Goal: Information Seeking & Learning: Find specific fact

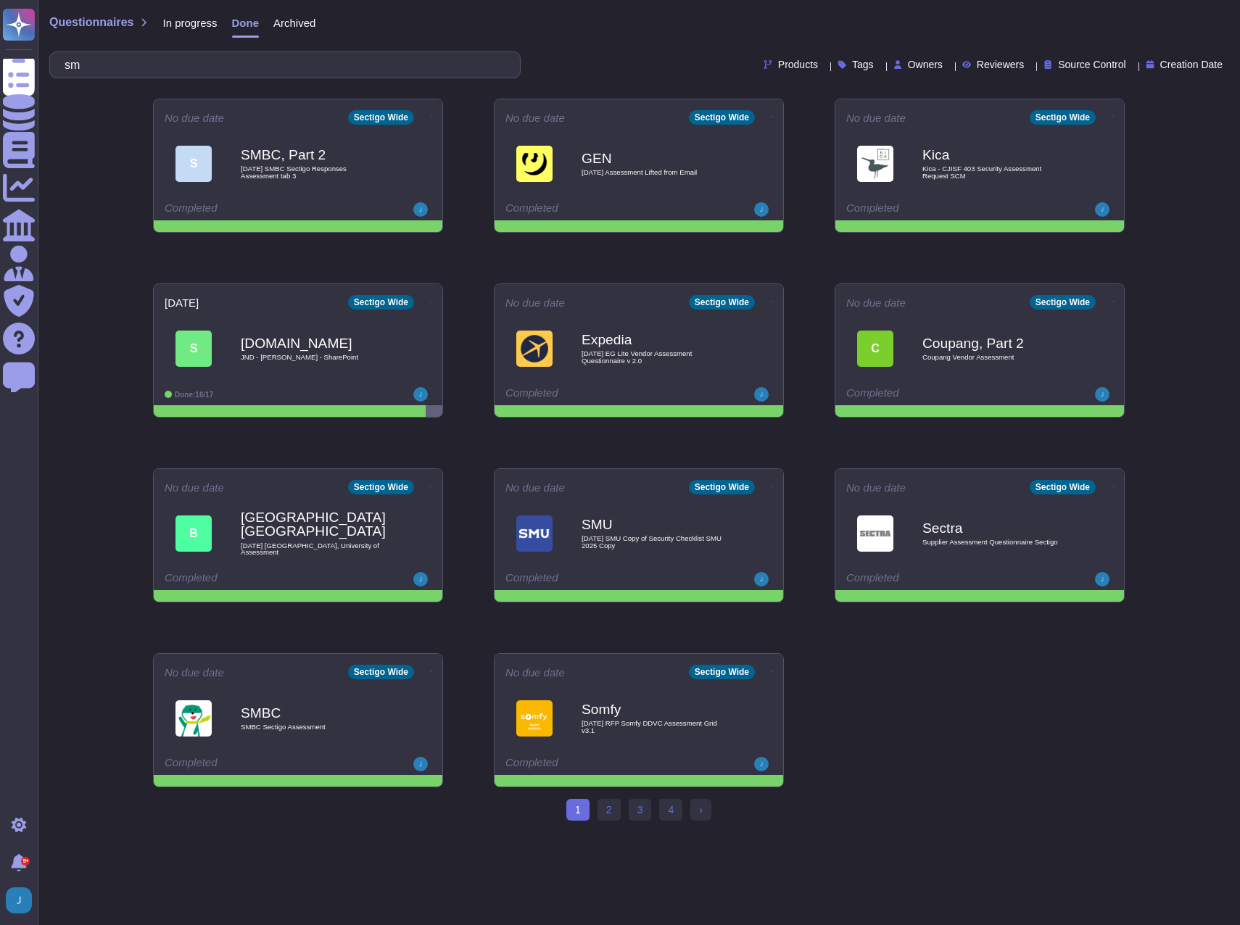
click at [192, 24] on span "In progress" at bounding box center [189, 22] width 54 height 11
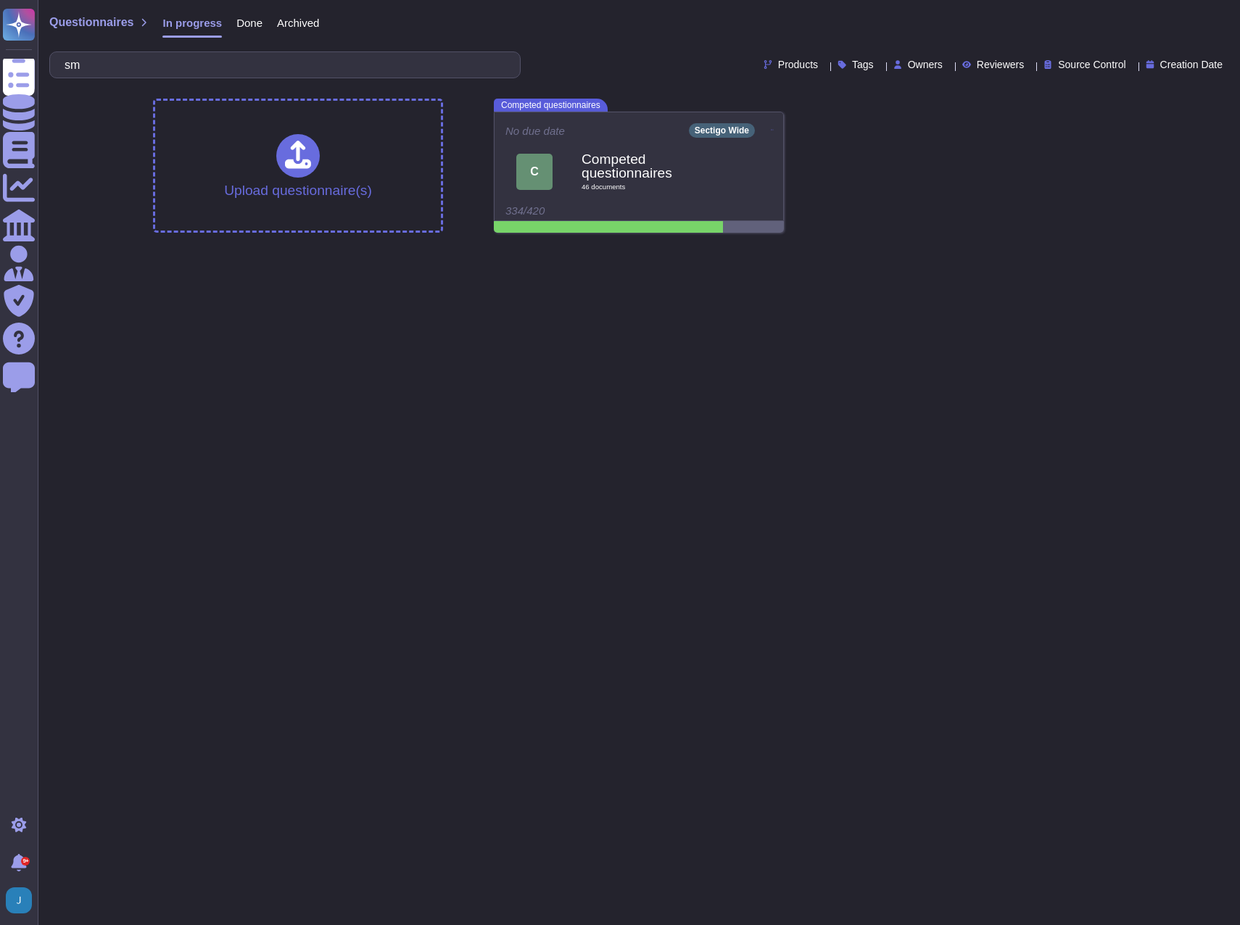
click at [97, 21] on span "Questionnaires" at bounding box center [91, 23] width 84 height 12
click at [88, 27] on span "Questionnaires" at bounding box center [91, 23] width 84 height 12
click at [104, 244] on html "Questionnaires Knowledge Base Documents Analytics CAIQ / SIG Admin Trust Center…" at bounding box center [620, 122] width 1240 height 244
drag, startPoint x: 105, startPoint y: 65, endPoint x: 51, endPoint y: 63, distance: 53.7
click at [51, 63] on div "sm" at bounding box center [284, 64] width 471 height 27
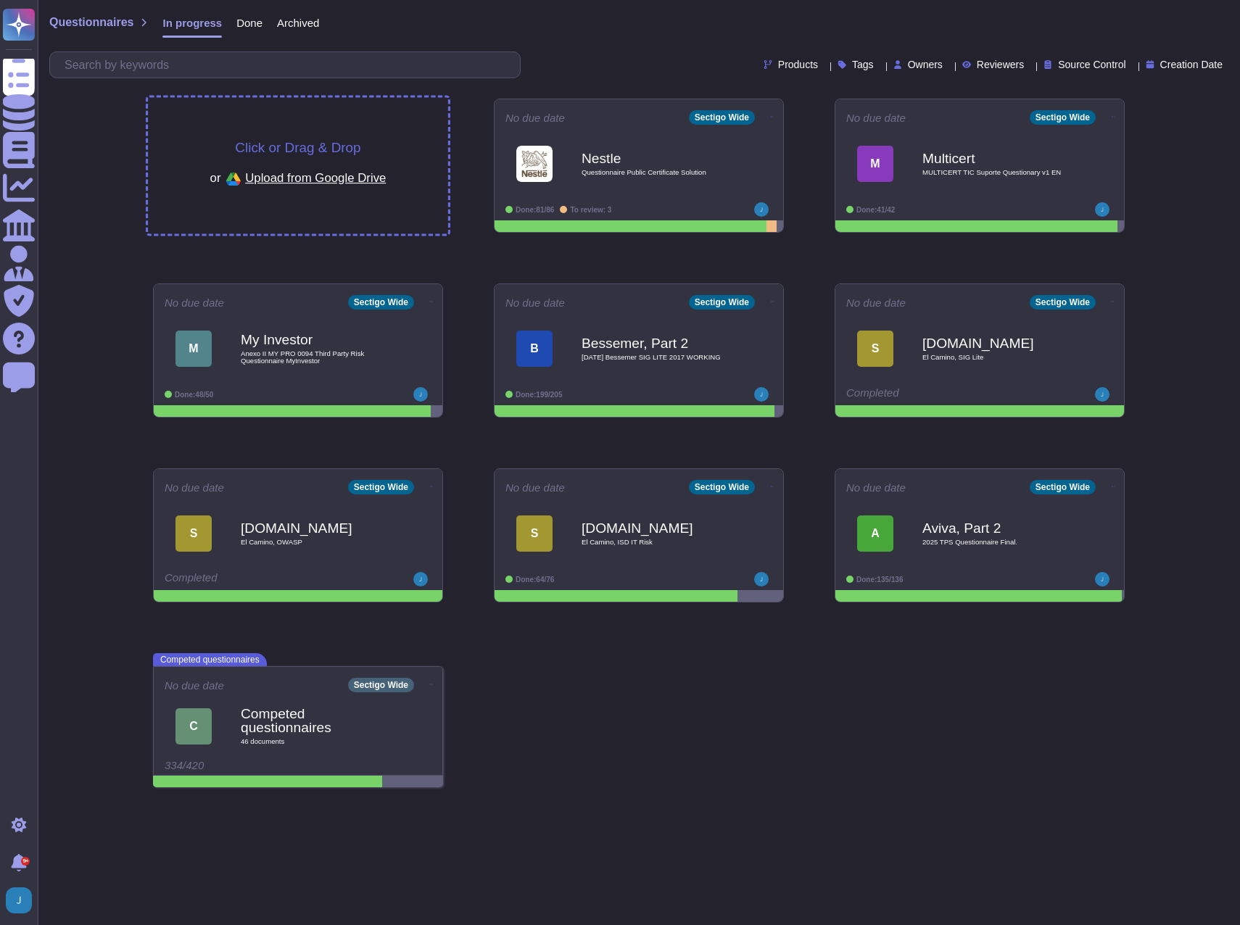
click at [301, 143] on span "Click or Drag & Drop" at bounding box center [297, 148] width 125 height 14
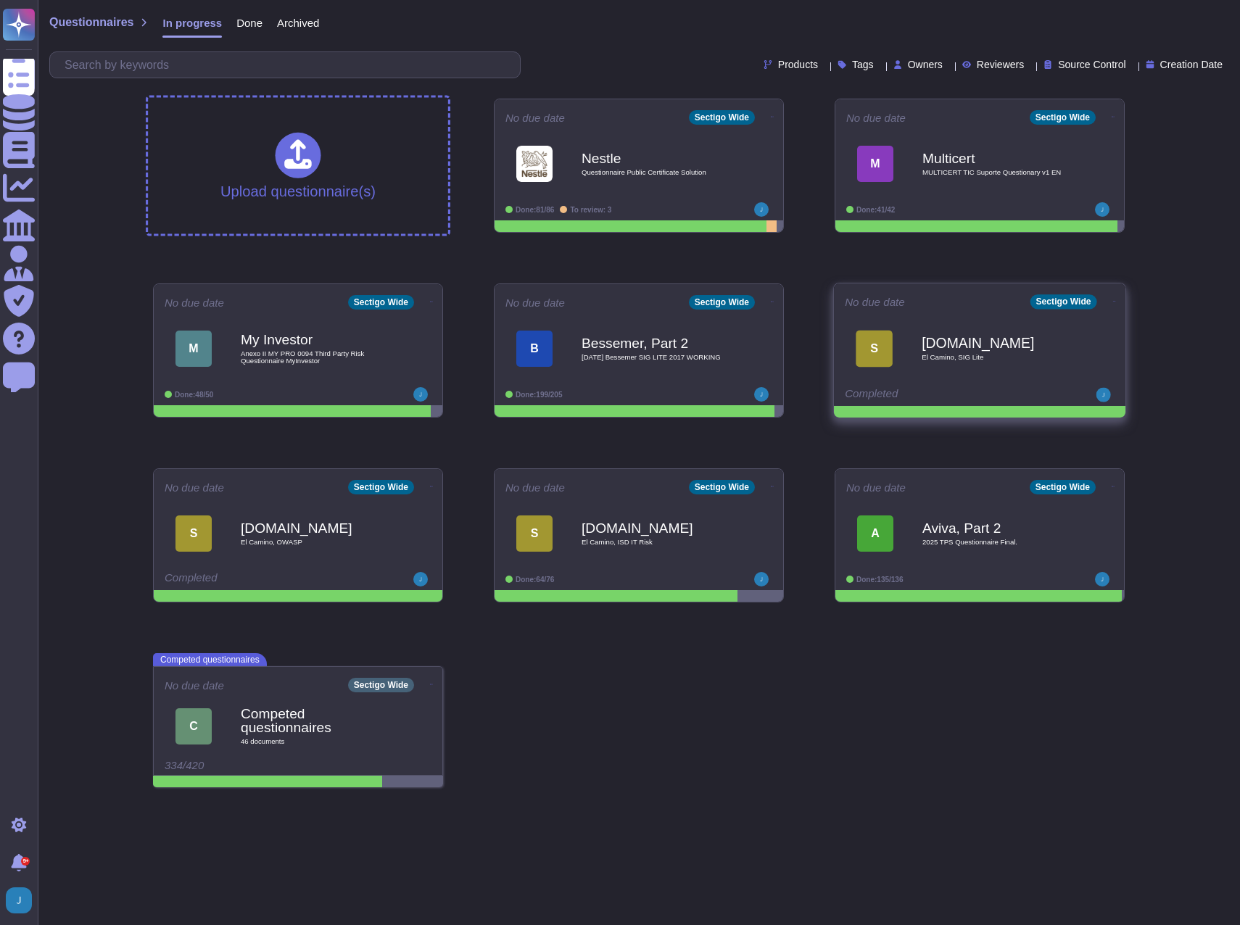
click at [1113, 302] on icon at bounding box center [1114, 302] width 3 height 4
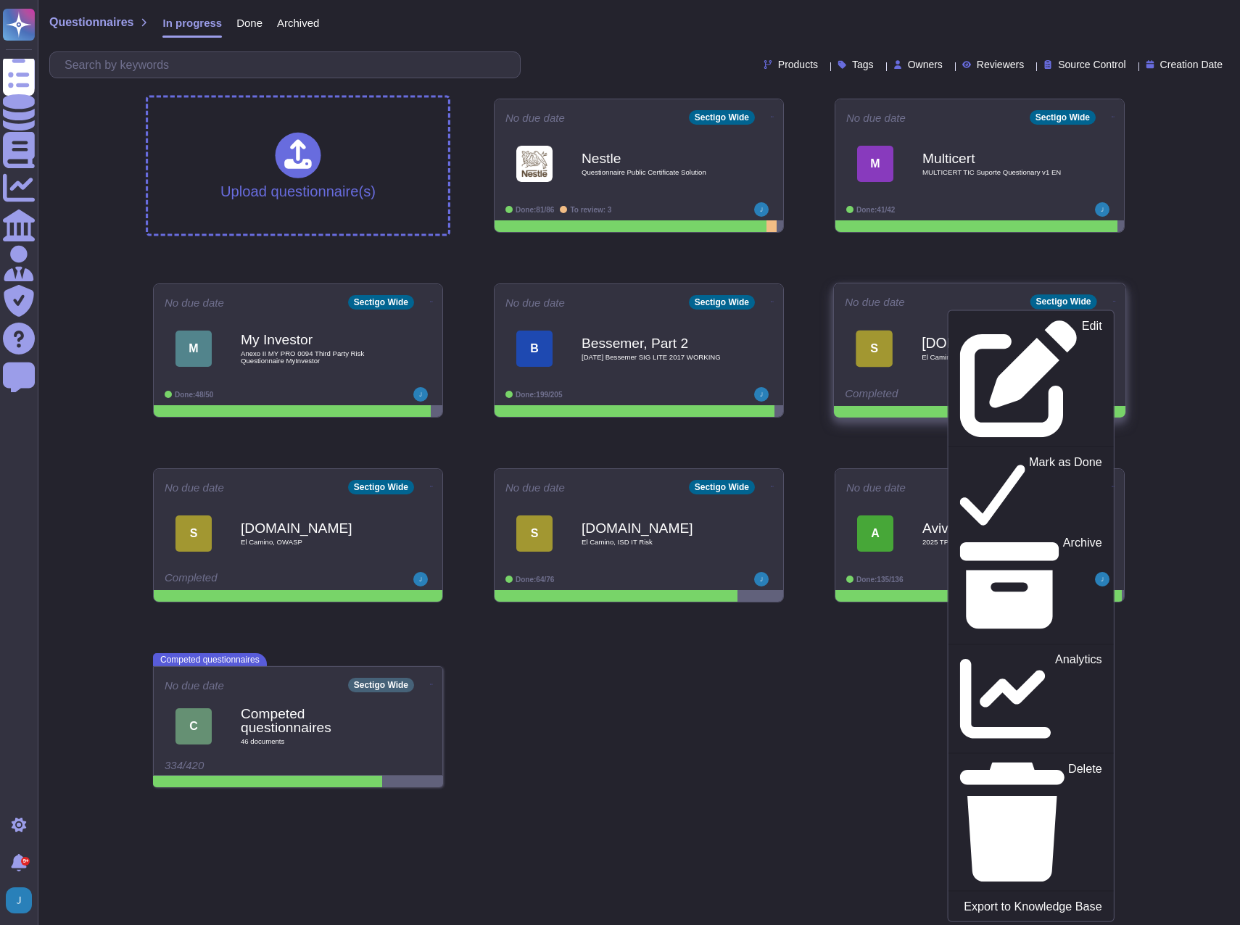
click at [887, 315] on div "S [DOMAIN_NAME] [GEOGRAPHIC_DATA], SIG Lite" at bounding box center [980, 348] width 270 height 73
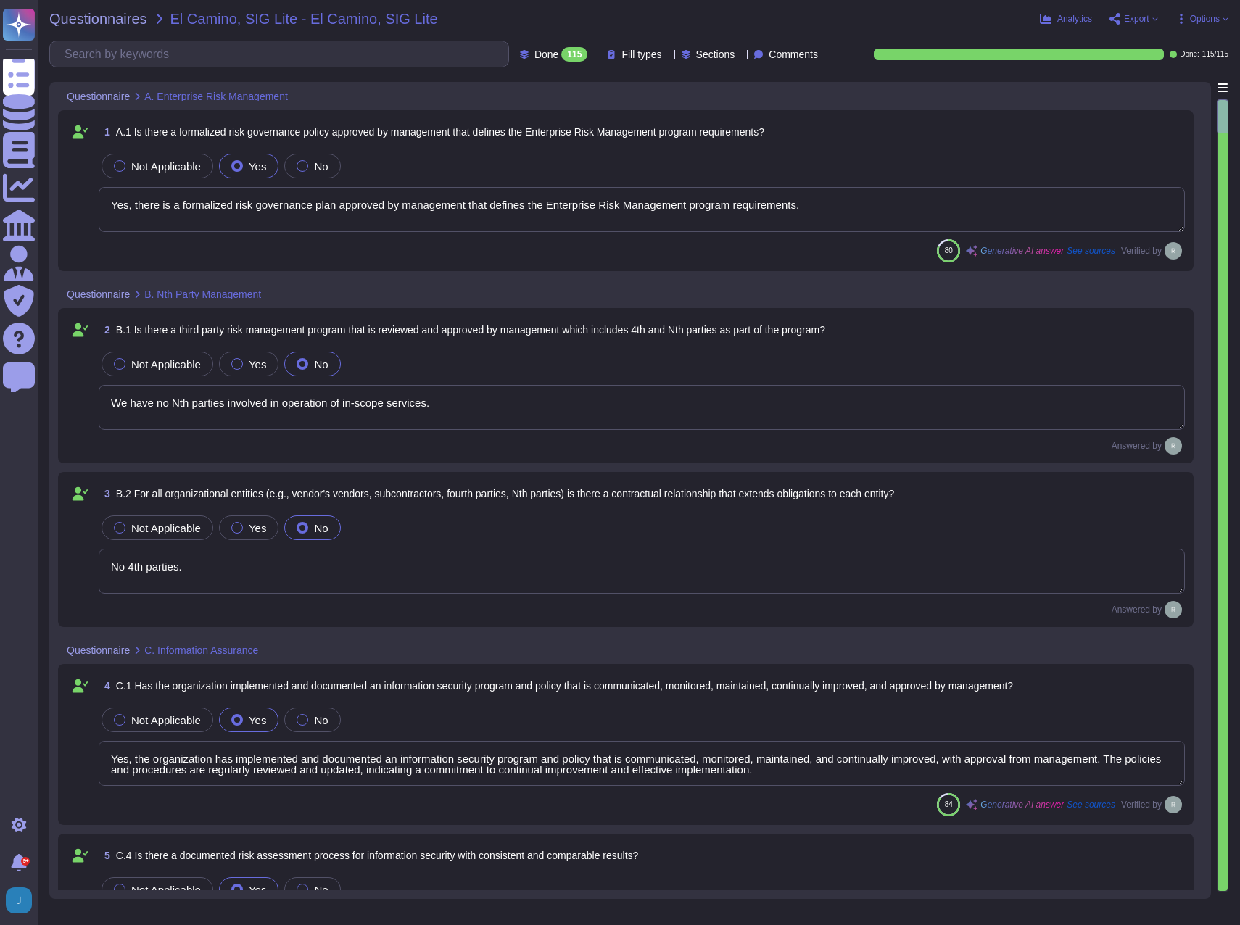
type textarea "Yes, there is a formalized risk governance plan approved by management that def…"
type textarea "We have no Nth parties involved in operation of in-scope services."
type textarea "No 4th parties."
type textarea "Yes, the organization has implemented and documented an information security pr…"
type textarea "Yes, Sectigo has adopted a formalized risk assessment process that identifies, …"
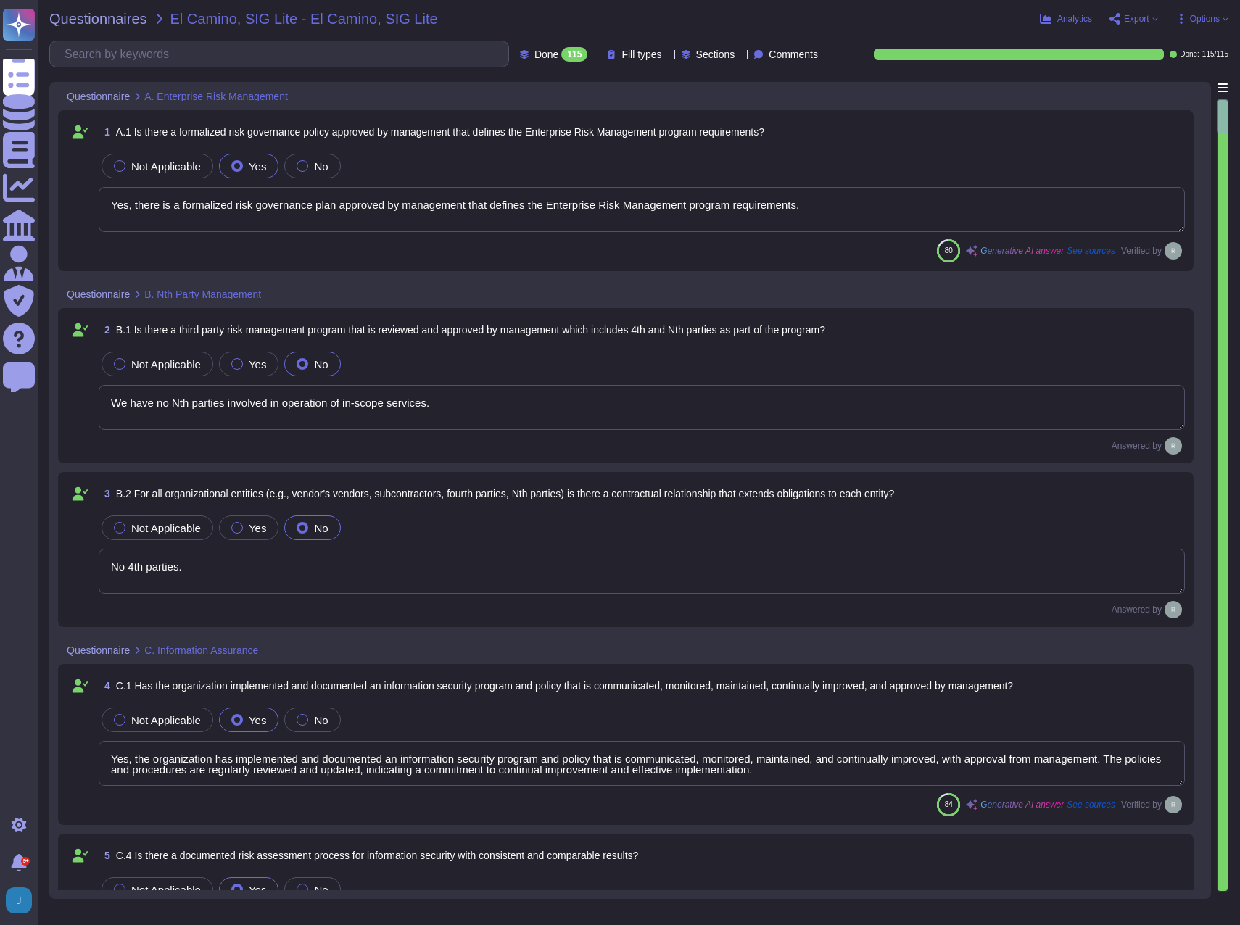
type textarea "Yes, there is an asset management program in place that is approved by manageme…"
type textarea "Yes, there is an Acceptable Use Policy for information and associated assets th…"
click at [1125, 20] on span "Export" at bounding box center [1136, 19] width 25 height 9
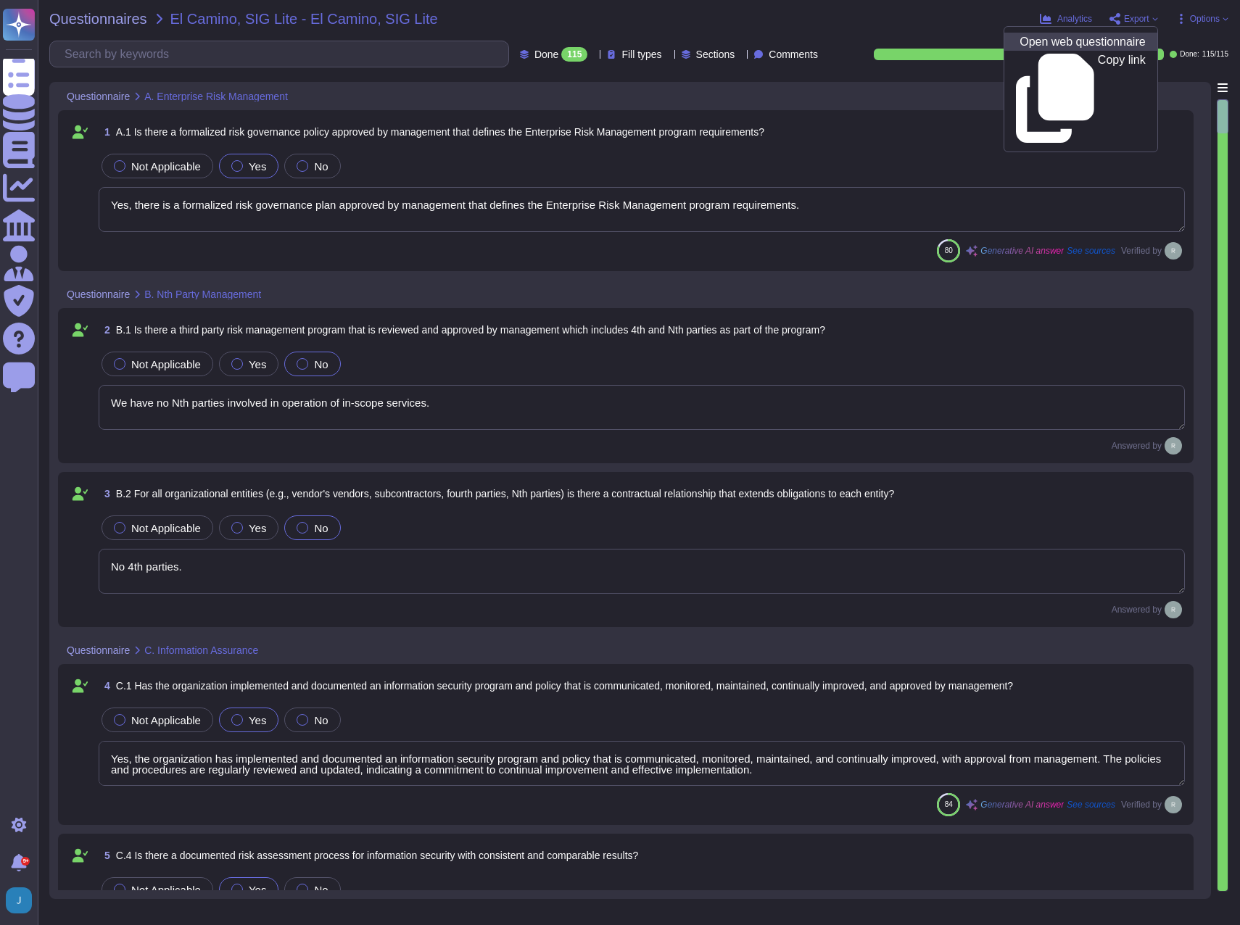
click at [1099, 44] on p "Open web questionnaire" at bounding box center [1082, 42] width 125 height 12
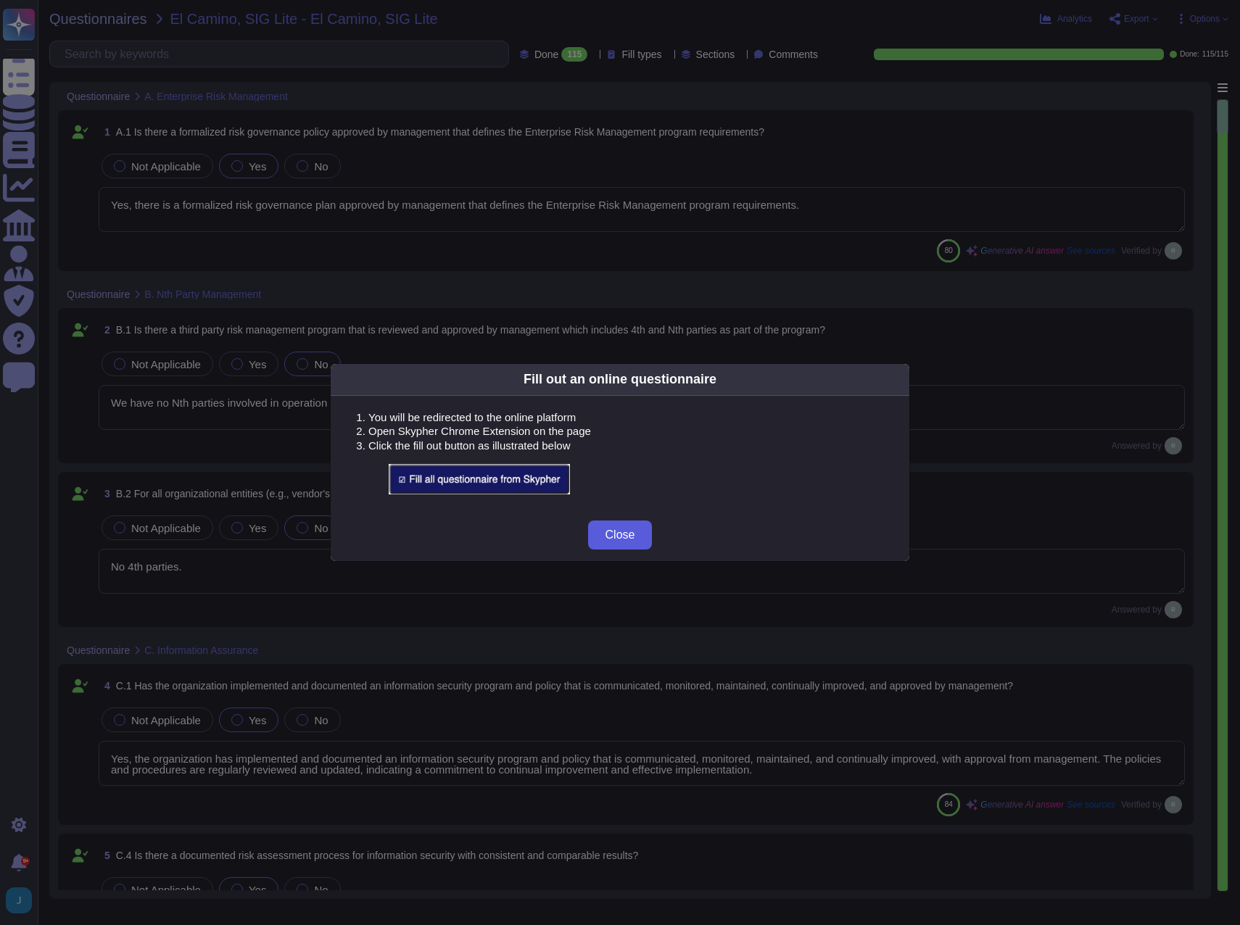
click at [639, 535] on button "Close" at bounding box center [620, 535] width 65 height 29
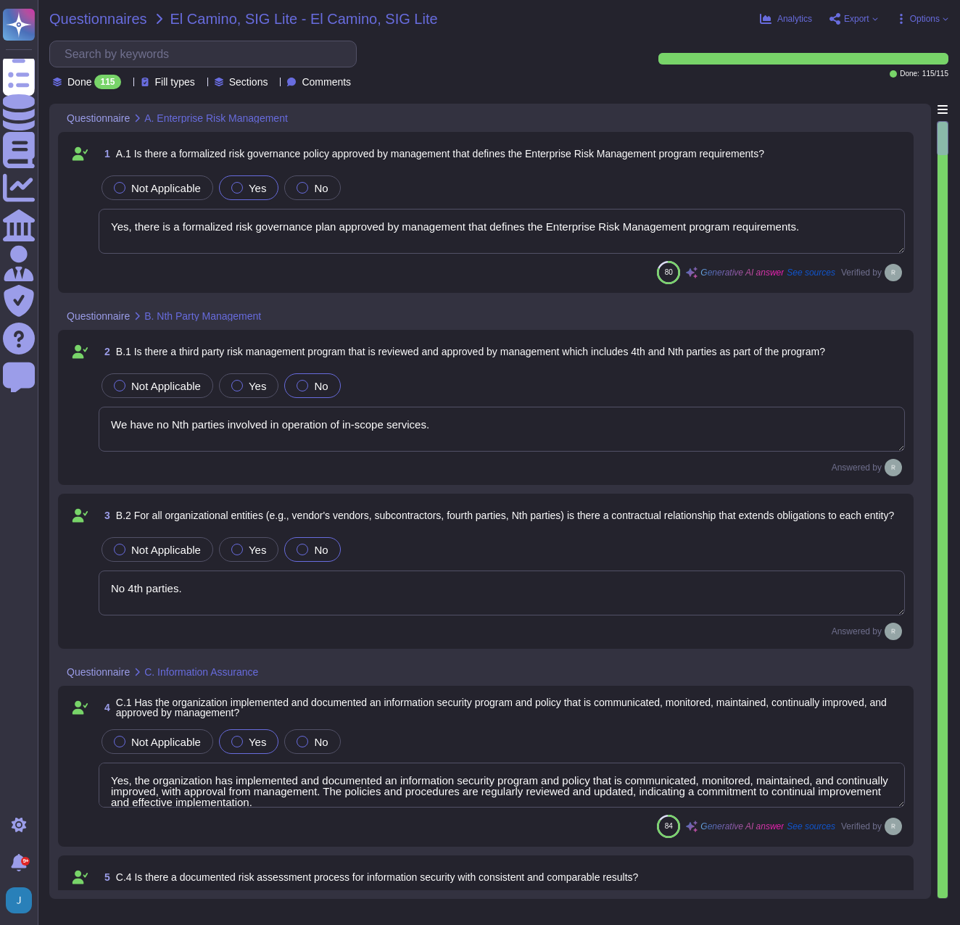
click at [106, 17] on span "Questionnaires" at bounding box center [98, 19] width 98 height 15
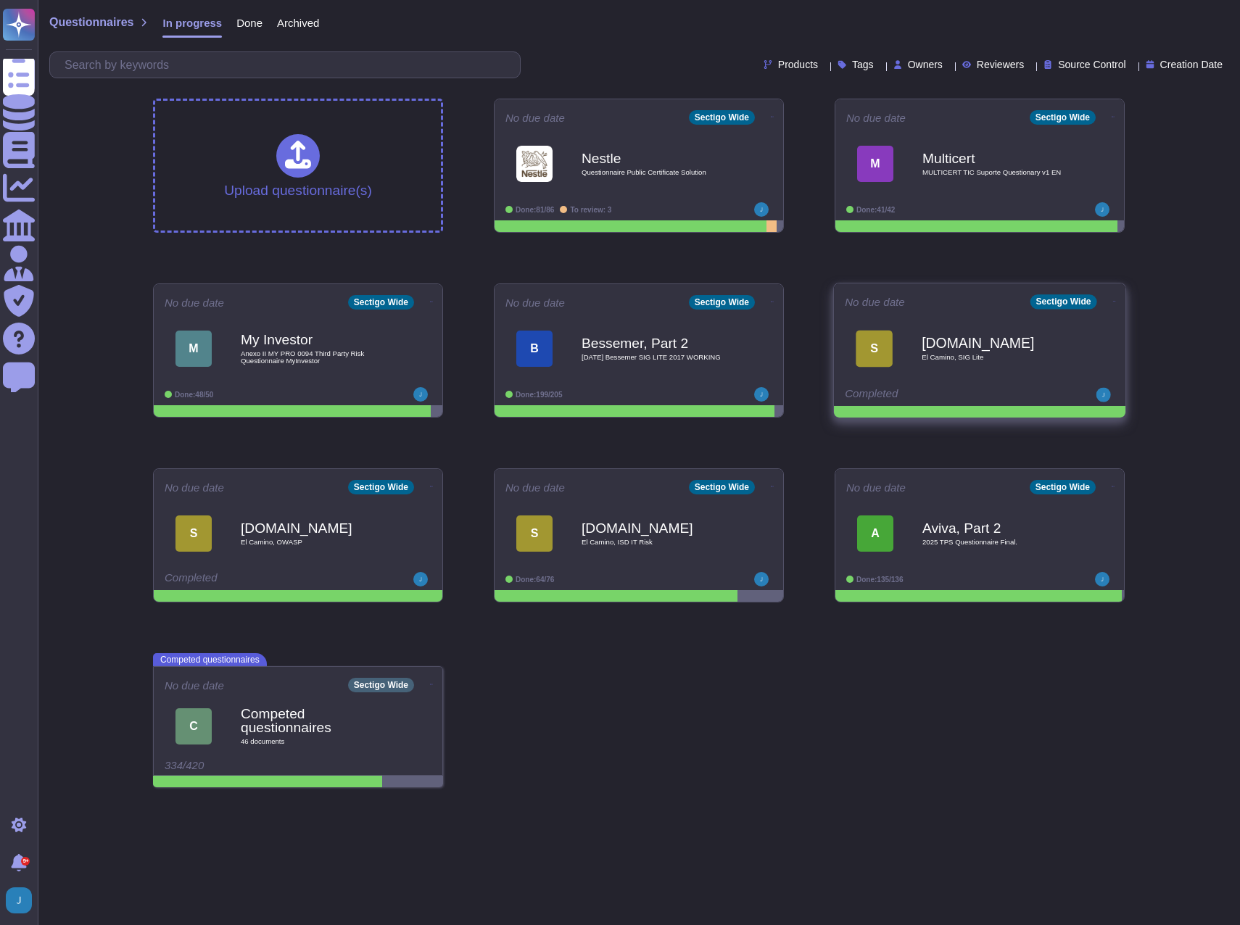
click at [1114, 301] on span at bounding box center [1115, 299] width 6 height 15
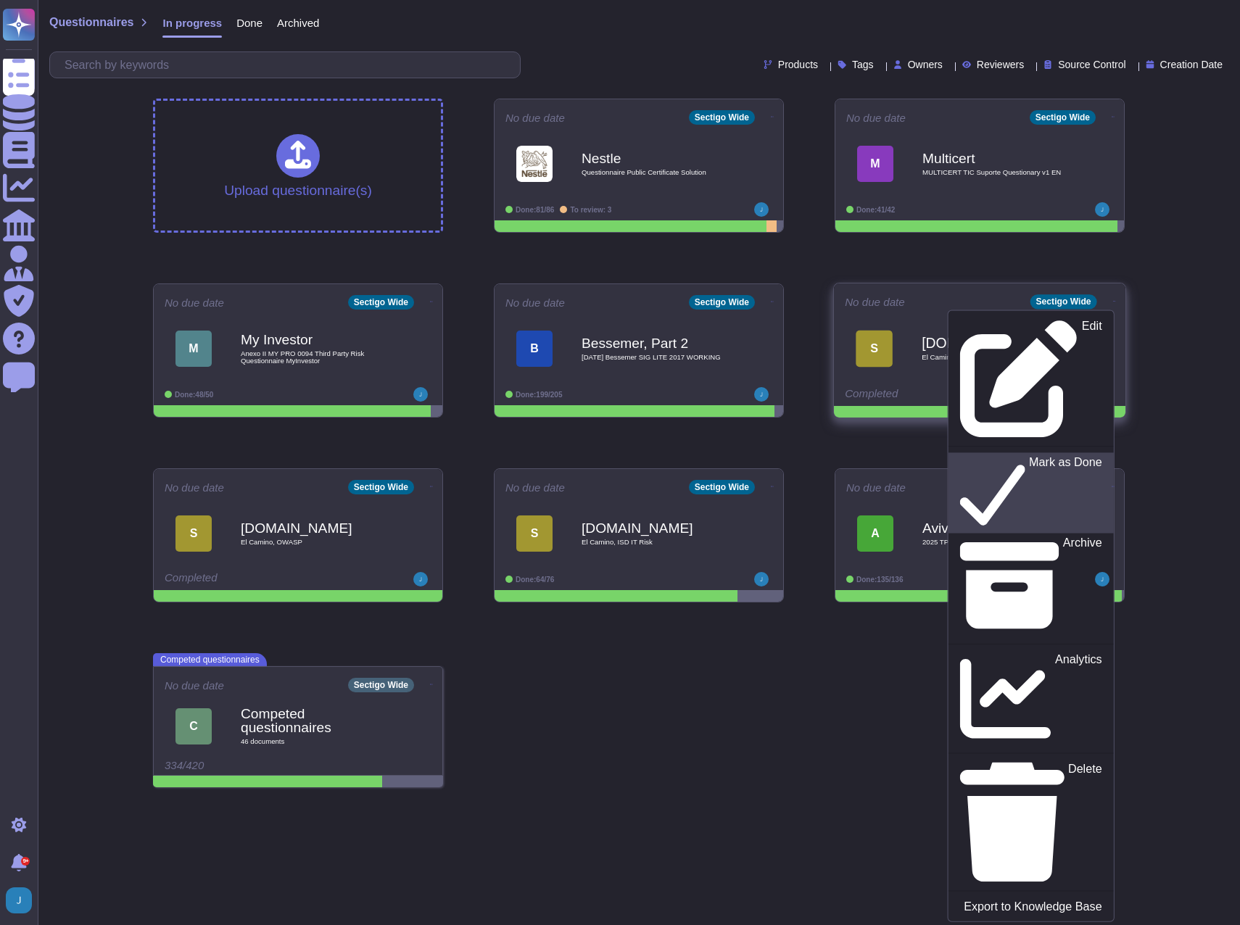
click at [1029, 456] on p "Mark as Done" at bounding box center [1065, 493] width 73 height 74
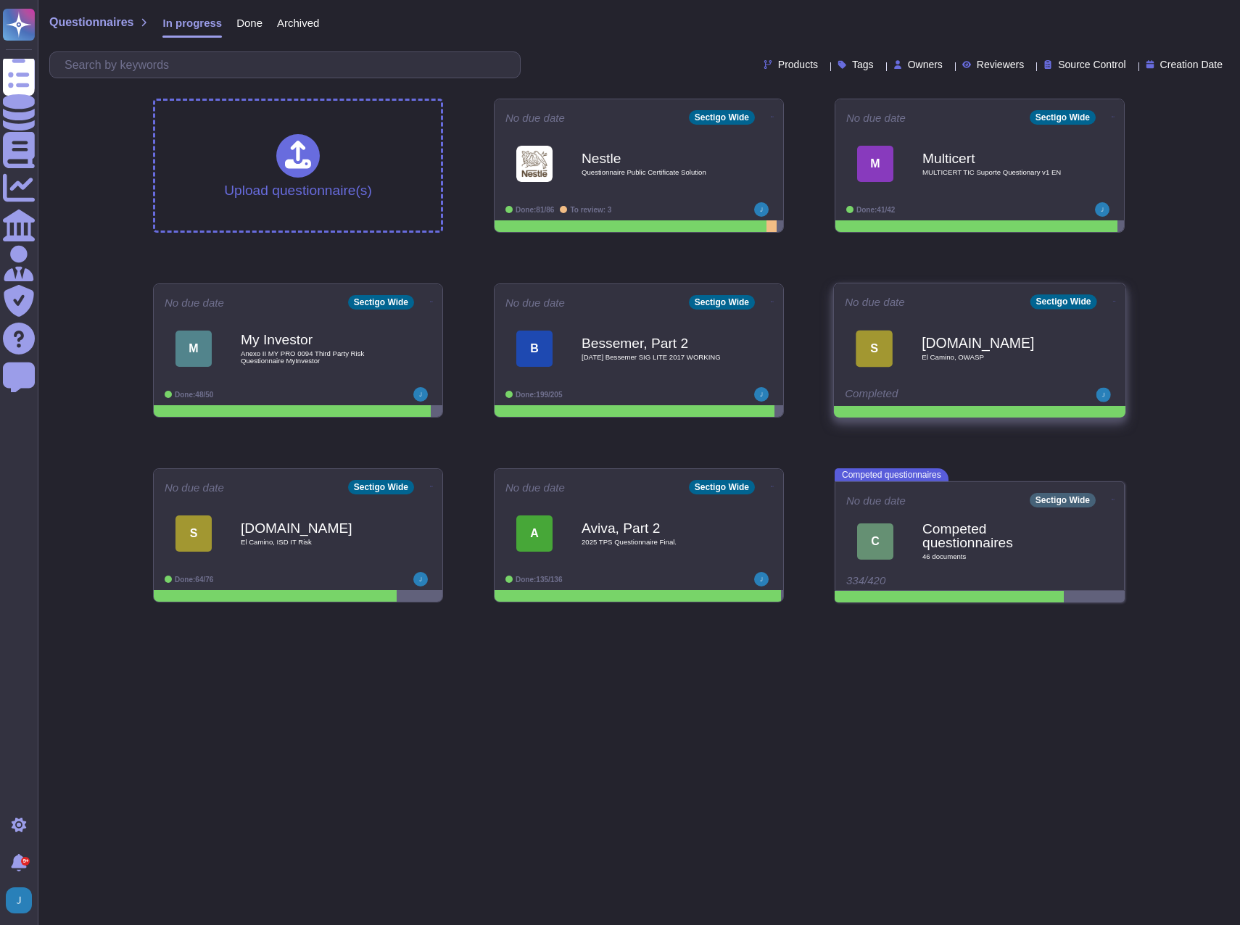
click at [1112, 306] on span at bounding box center [1115, 299] width 6 height 15
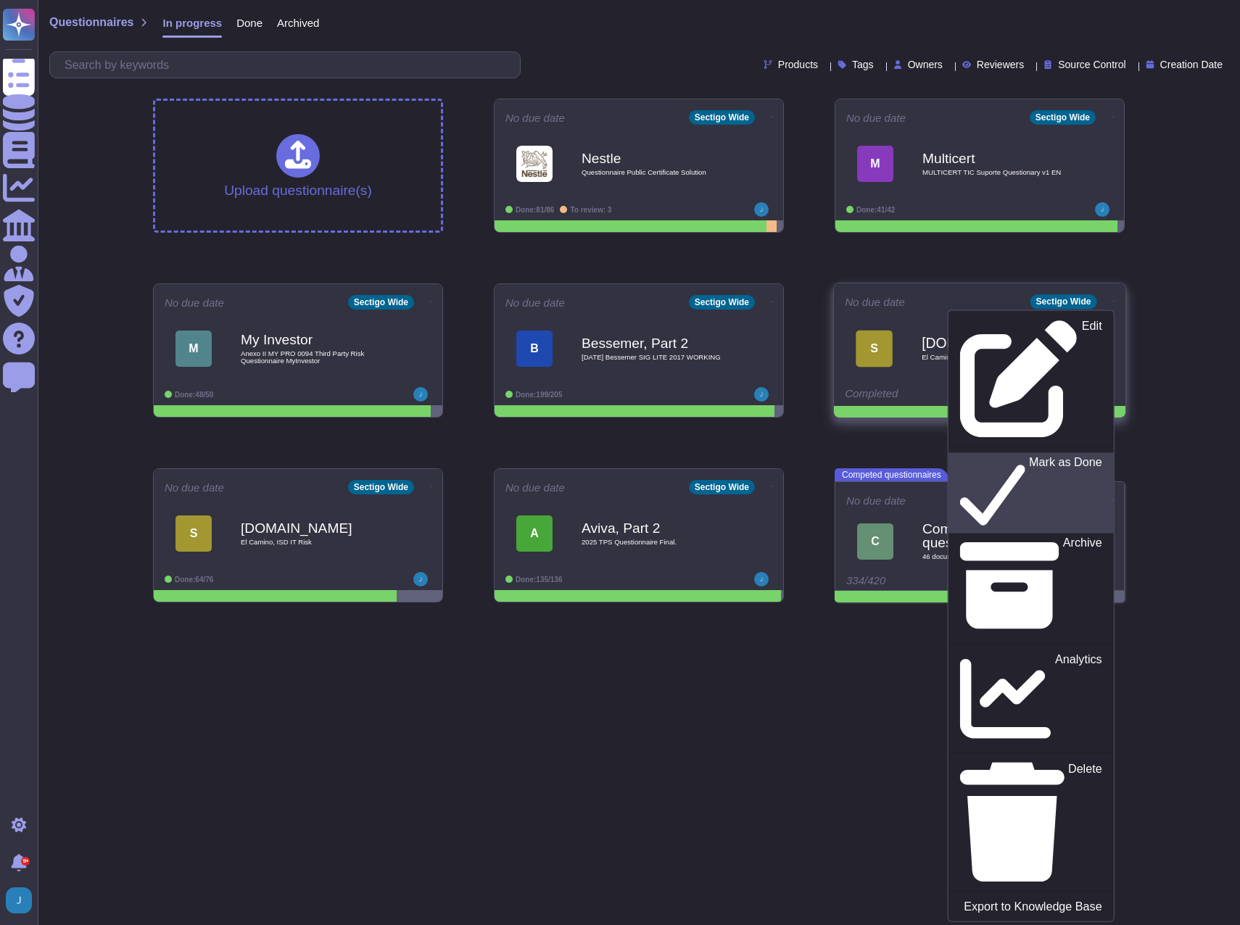
click at [1049, 455] on div "Mark as Done" at bounding box center [1030, 492] width 141 height 75
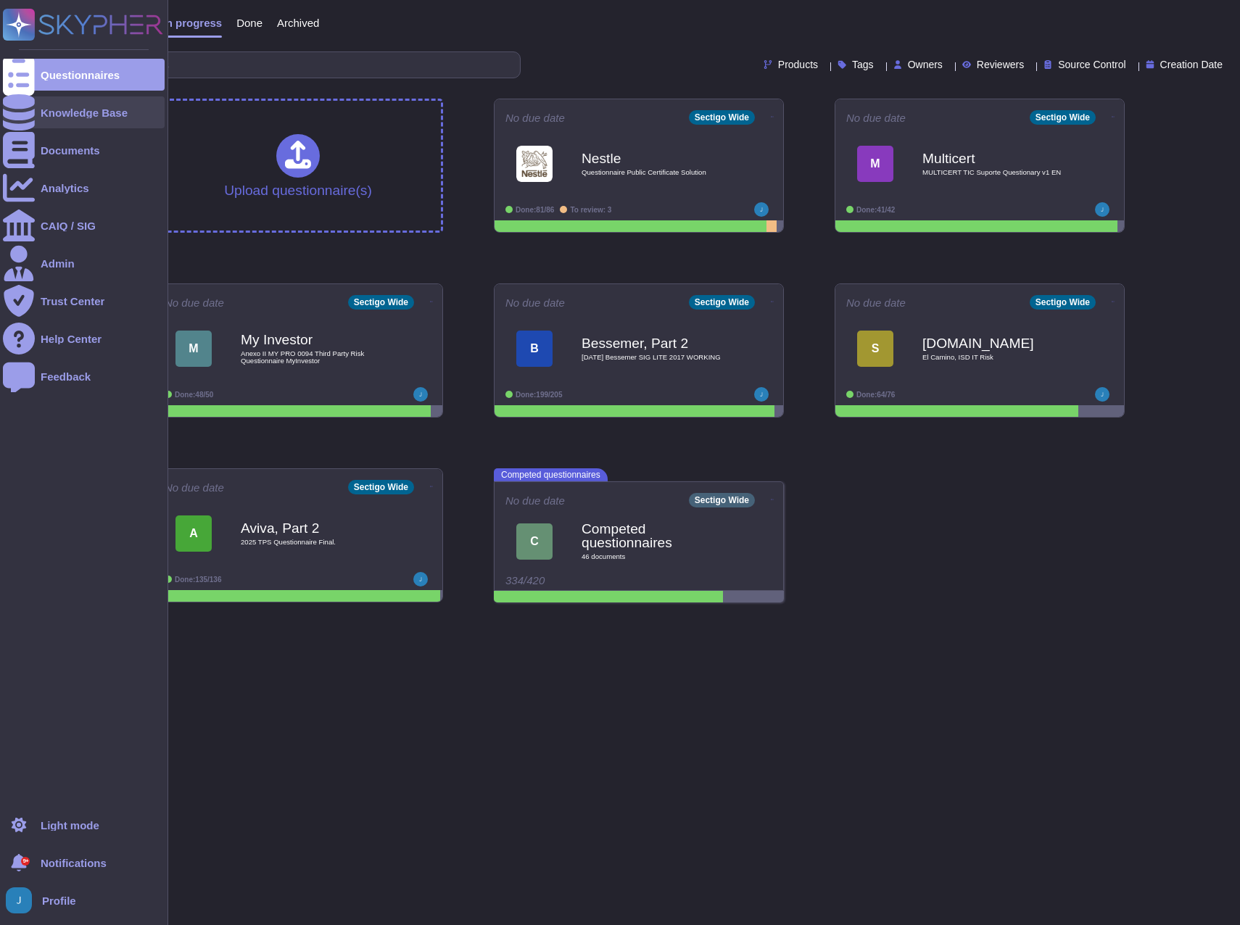
click at [104, 111] on div "Knowledge Base" at bounding box center [84, 112] width 87 height 11
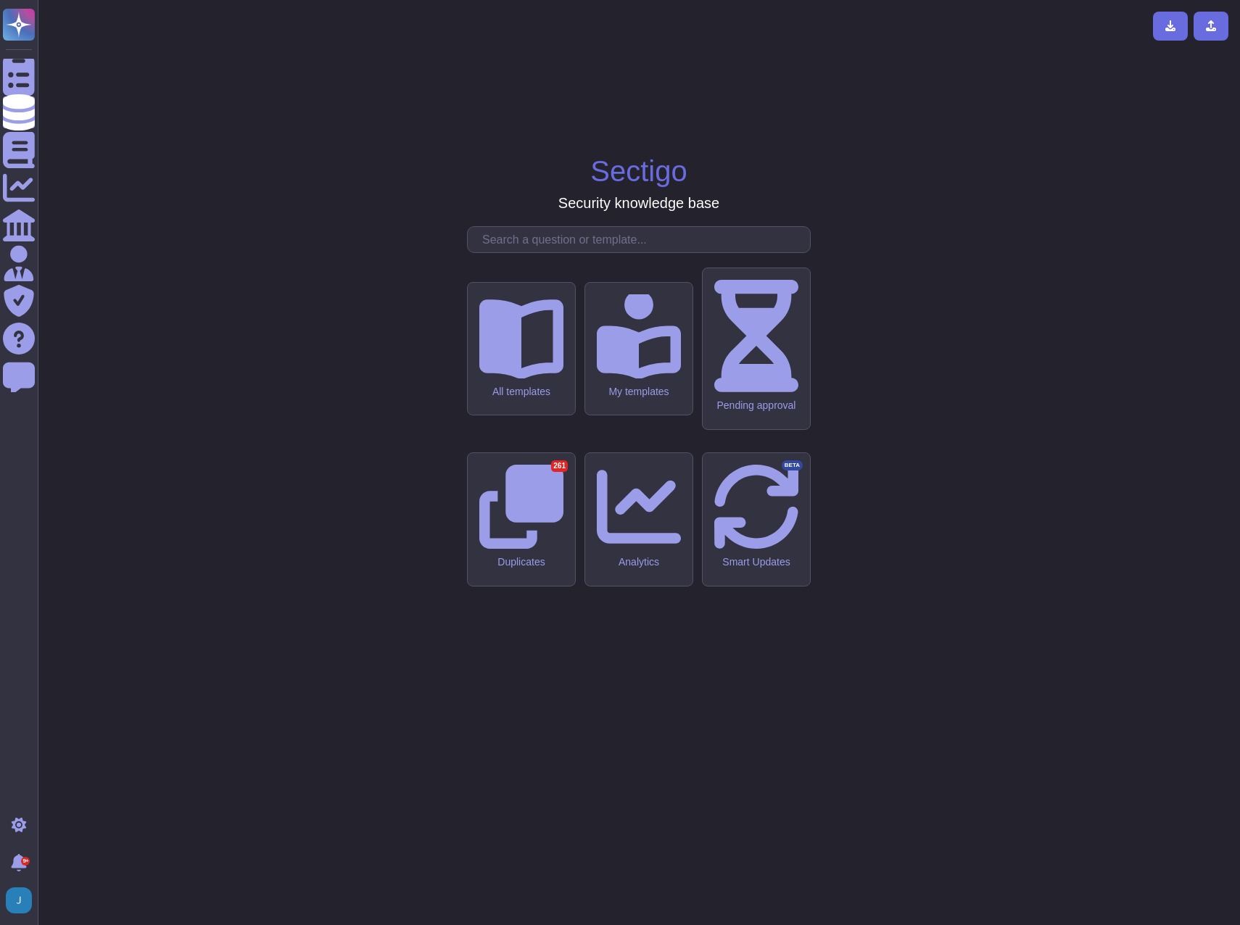
click at [551, 252] on input "text" at bounding box center [642, 239] width 335 height 25
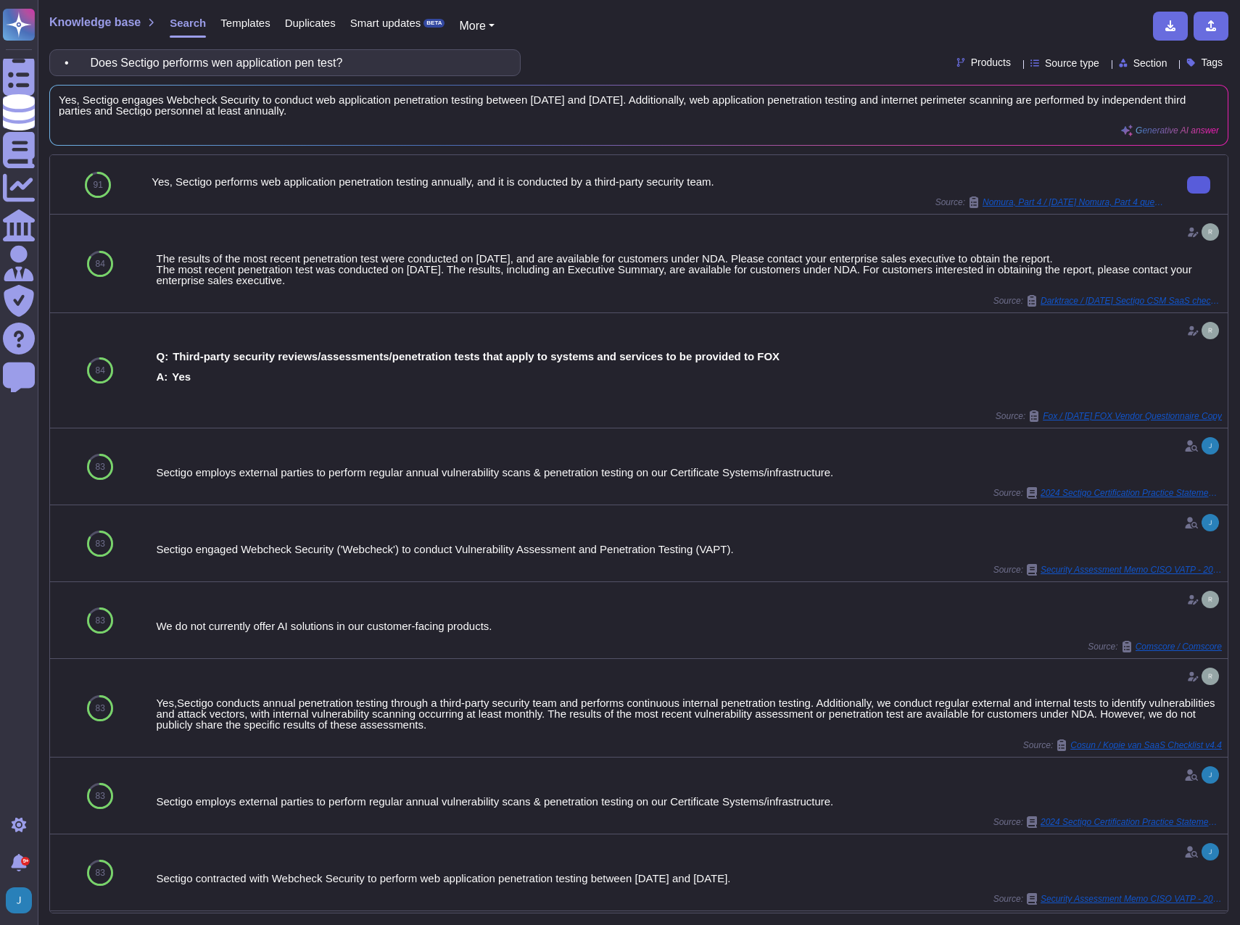
click at [1197, 186] on button at bounding box center [1198, 184] width 23 height 17
drag, startPoint x: 386, startPoint y: 67, endPoint x: -4, endPoint y: 40, distance: 390.4
click at [0, 40] on html "Questionnaires Knowledge Base Documents Analytics CAIQ / SIG Admin Trust Center…" at bounding box center [620, 462] width 1240 height 925
paste input "DAST scans"
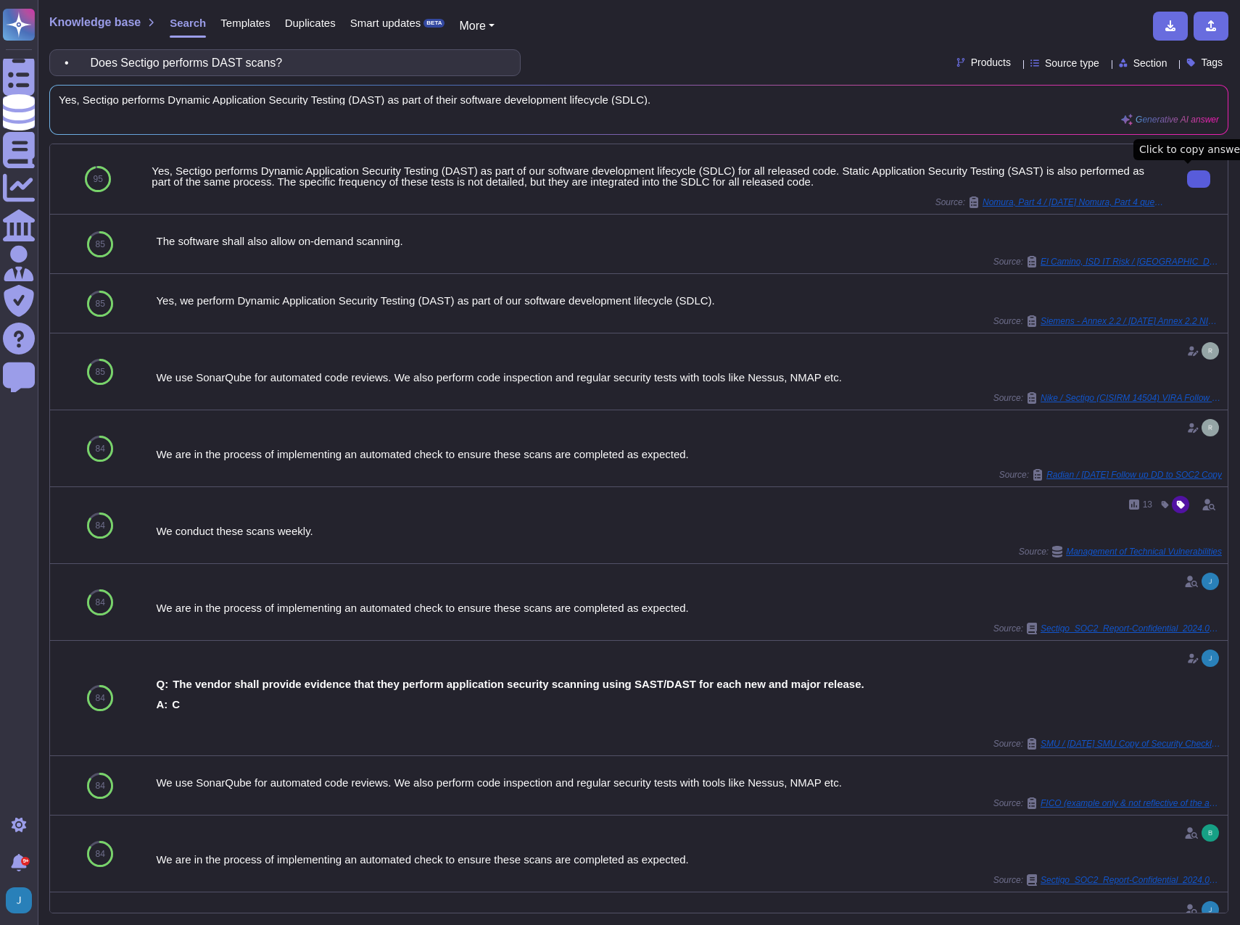
click at [1187, 178] on button at bounding box center [1198, 178] width 23 height 17
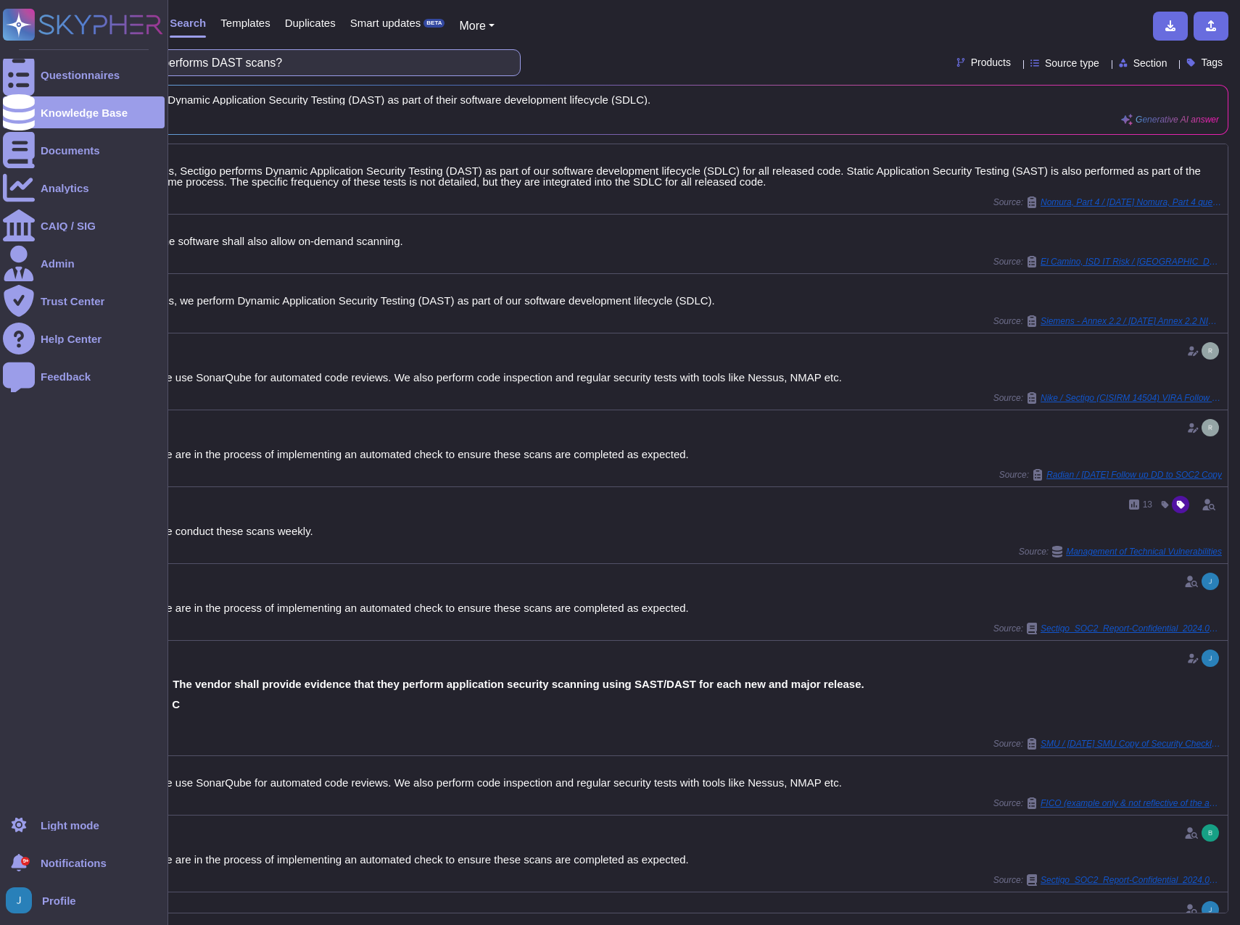
drag, startPoint x: 379, startPoint y: 60, endPoint x: 16, endPoint y: 58, distance: 363.3
click at [16, 58] on div "Questionnaires Knowledge Base Documents Analytics CAIQ / SIG Admin Trust Center…" at bounding box center [620, 462] width 1240 height 925
paste input "Is this an enterprise vault or personal user vault?"
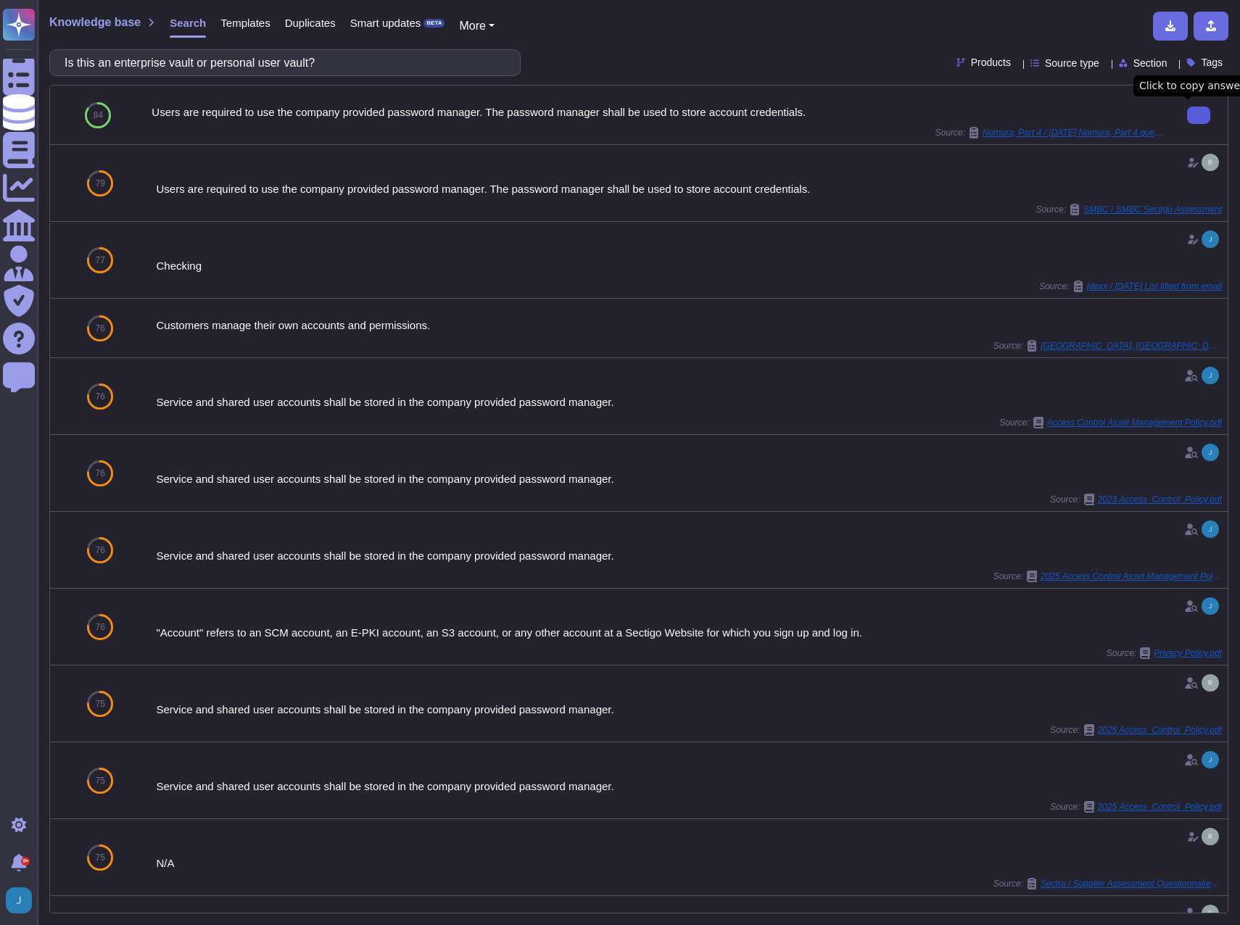
drag, startPoint x: 342, startPoint y: 61, endPoint x: -4, endPoint y: -11, distance: 353.3
click at [0, 0] on html "Questionnaires Knowledge Base Documents Analytics CAIQ / SIG Admin Trust Center…" at bounding box center [620, 462] width 1240 height 925
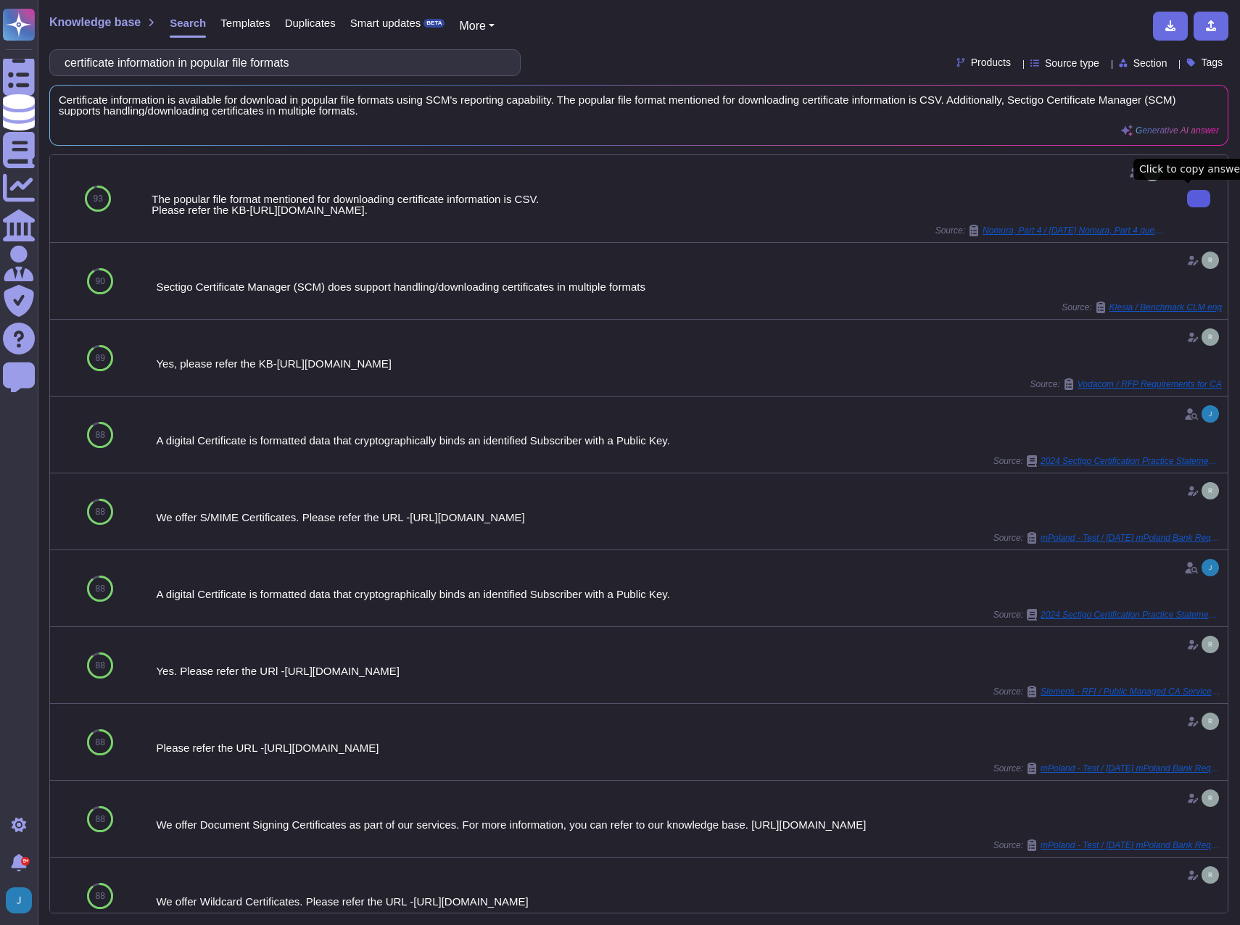
drag, startPoint x: 406, startPoint y: 65, endPoint x: -4, endPoint y: 39, distance: 410.5
click at [0, 39] on html "Questionnaires Knowledge Base Documents Analytics CAIQ / SIG Admin Trust Center…" at bounding box center [620, 462] width 1240 height 925
paste input "o How often do the access token are expired and refreshed?"
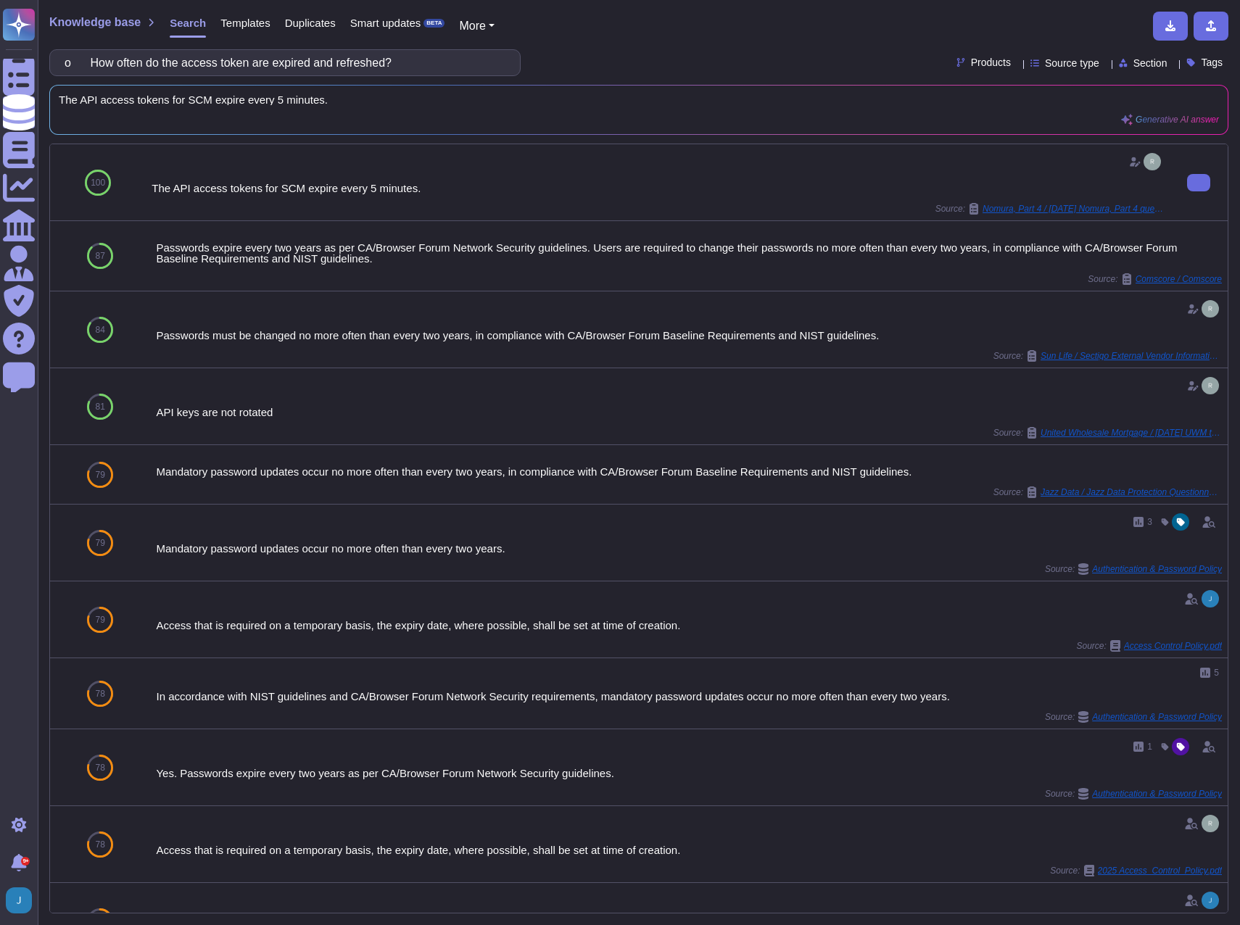
type input "o How often do the access token are expired and refreshed?"
drag, startPoint x: 291, startPoint y: 210, endPoint x: 191, endPoint y: 190, distance: 101.3
click at [191, 191] on div "The API access tokens for SCM expire every 5 minutes. Source: Nomura, Part 4 / …" at bounding box center [658, 182] width 1012 height 65
click at [635, 172] on div at bounding box center [658, 161] width 1012 height 23
